Goal: Complete application form: Complete application form

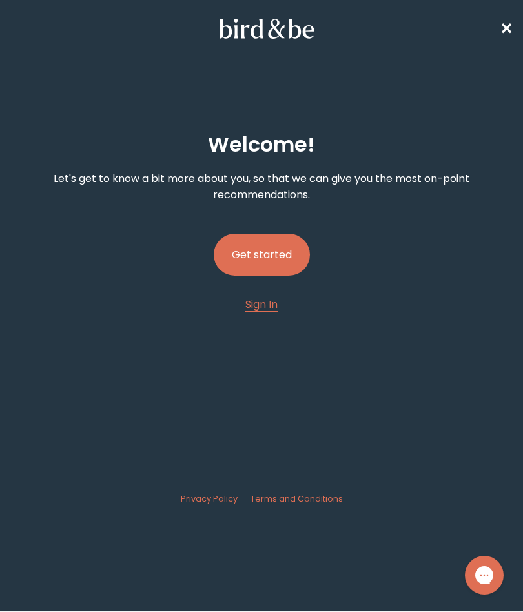
click at [277, 253] on button "Get started" at bounding box center [262, 255] width 96 height 42
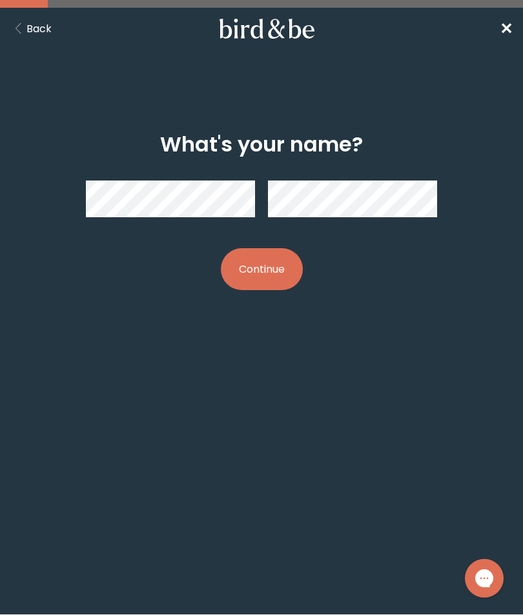
click at [275, 276] on button "Continue" at bounding box center [262, 269] width 82 height 42
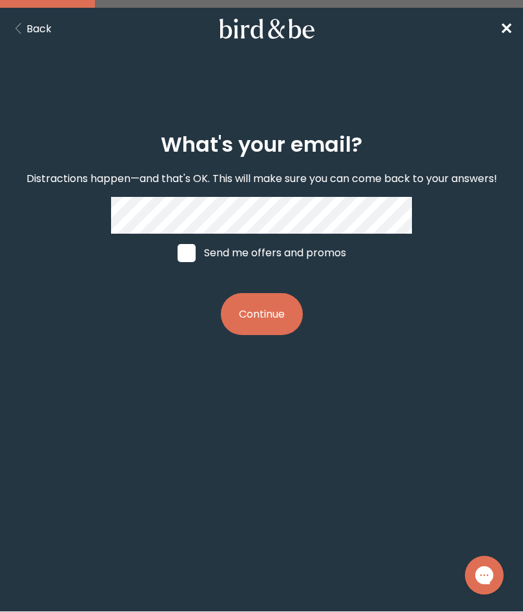
click at [261, 322] on button "Continue" at bounding box center [262, 314] width 82 height 42
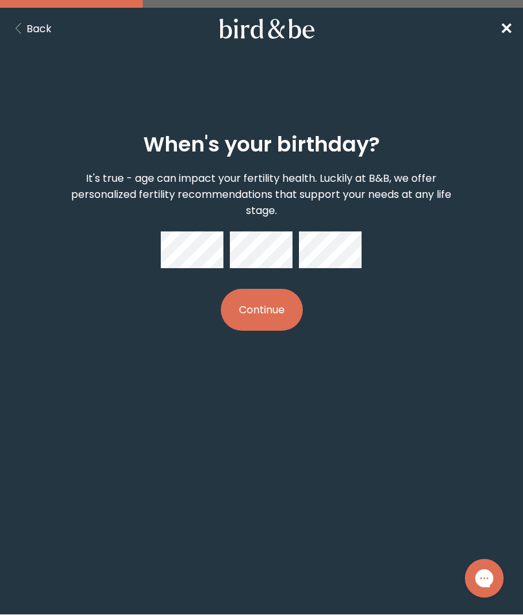
click at [275, 310] on button "Continue" at bounding box center [262, 310] width 82 height 42
click at [281, 319] on button "Continue" at bounding box center [262, 310] width 82 height 42
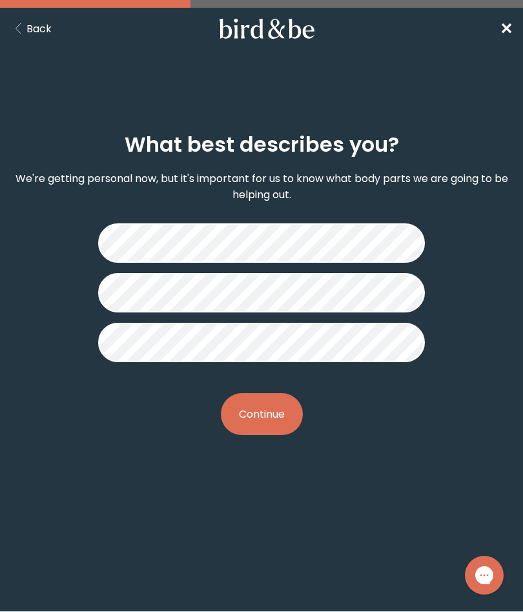
click at [268, 413] on button "Continue" at bounding box center [262, 414] width 82 height 42
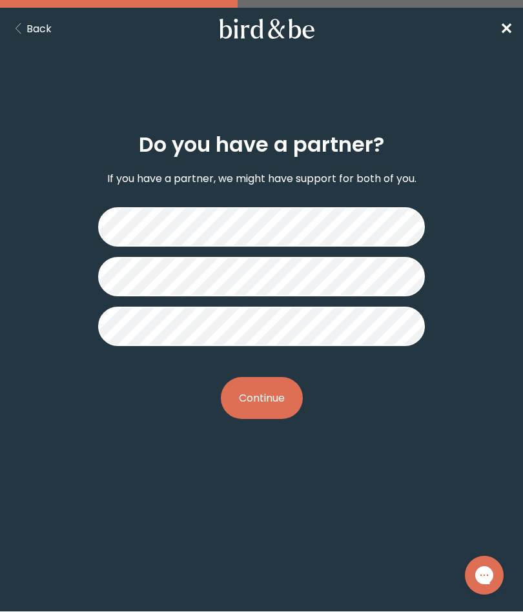
click at [277, 396] on button "Continue" at bounding box center [262, 398] width 82 height 42
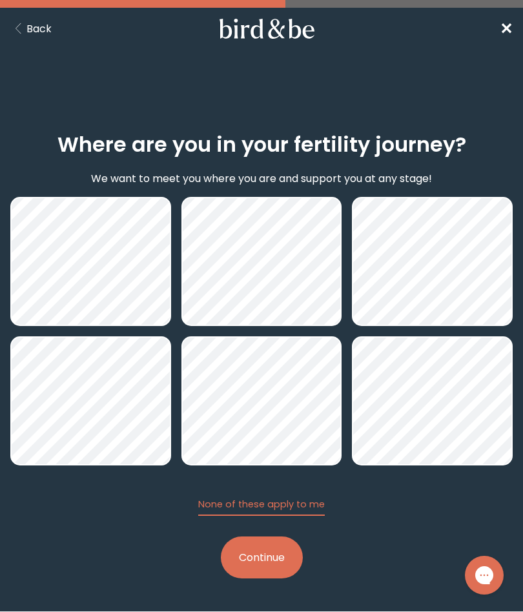
click at [281, 564] on button "Continue" at bounding box center [262, 557] width 82 height 42
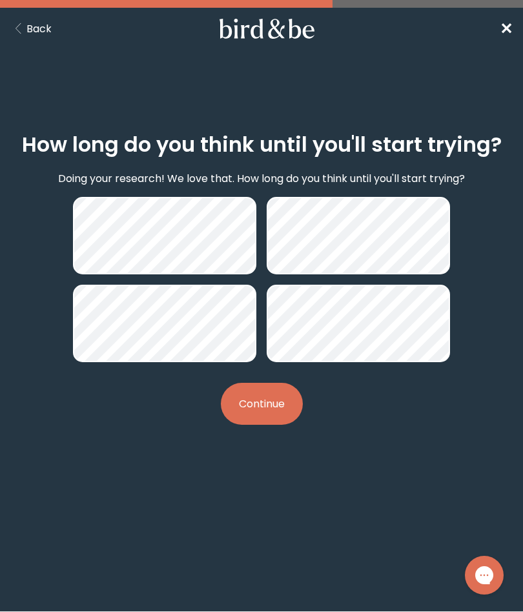
click at [267, 401] on button "Continue" at bounding box center [262, 404] width 82 height 42
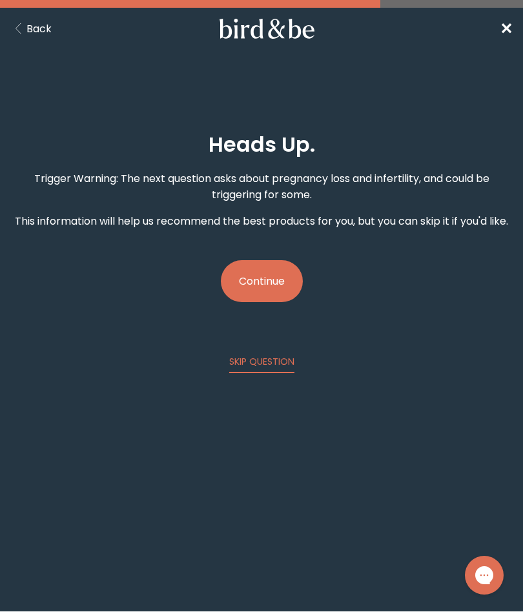
click at [269, 285] on button "Continue" at bounding box center [262, 281] width 82 height 42
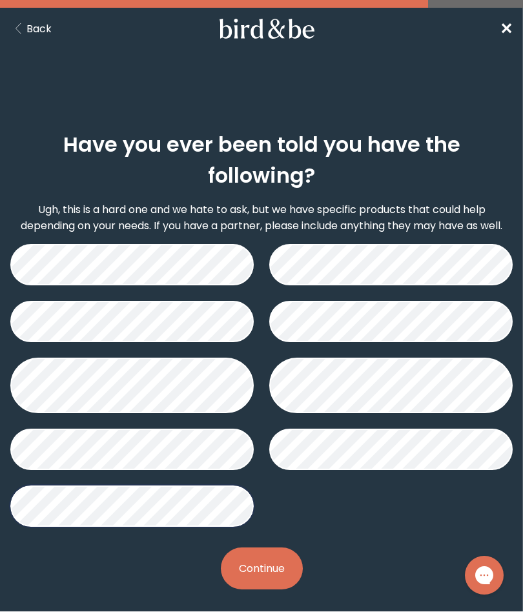
click at [276, 572] on button "Continue" at bounding box center [262, 568] width 82 height 42
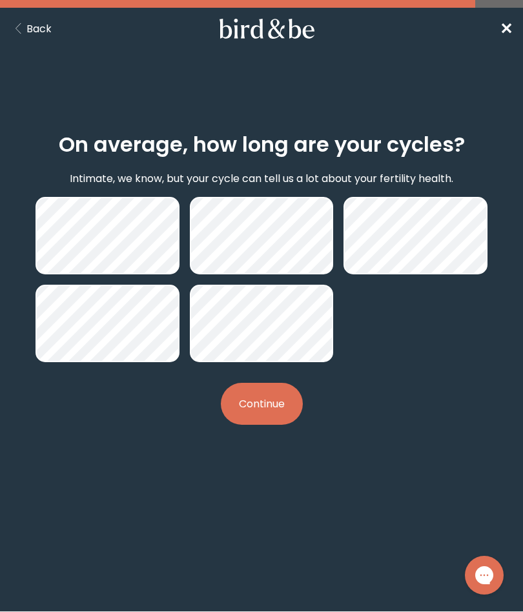
click at [270, 409] on button "Continue" at bounding box center [262, 404] width 82 height 42
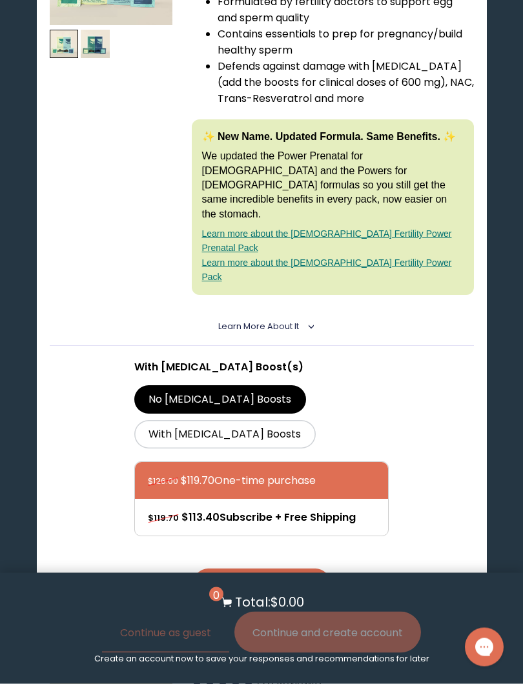
scroll to position [344, 0]
click at [315, 420] on label "With [MEDICAL_DATA] Boosts" at bounding box center [224, 434] width 181 height 28
click at [0, 0] on input "With [MEDICAL_DATA] Boosts" at bounding box center [0, 0] width 0 height 0
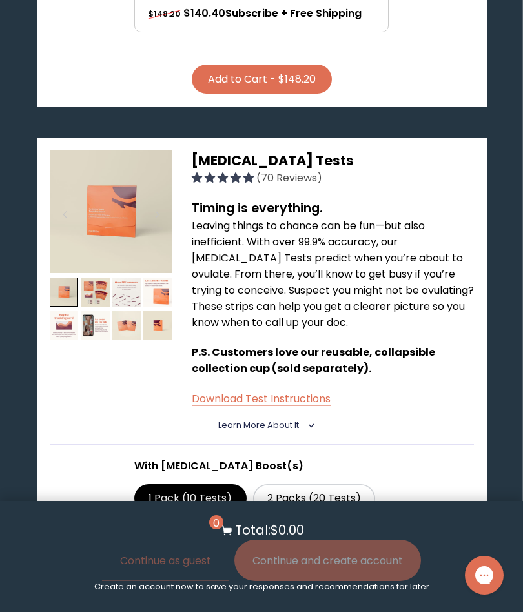
scroll to position [845, 0]
